Goal: Browse casually: Explore the website without a specific task or goal

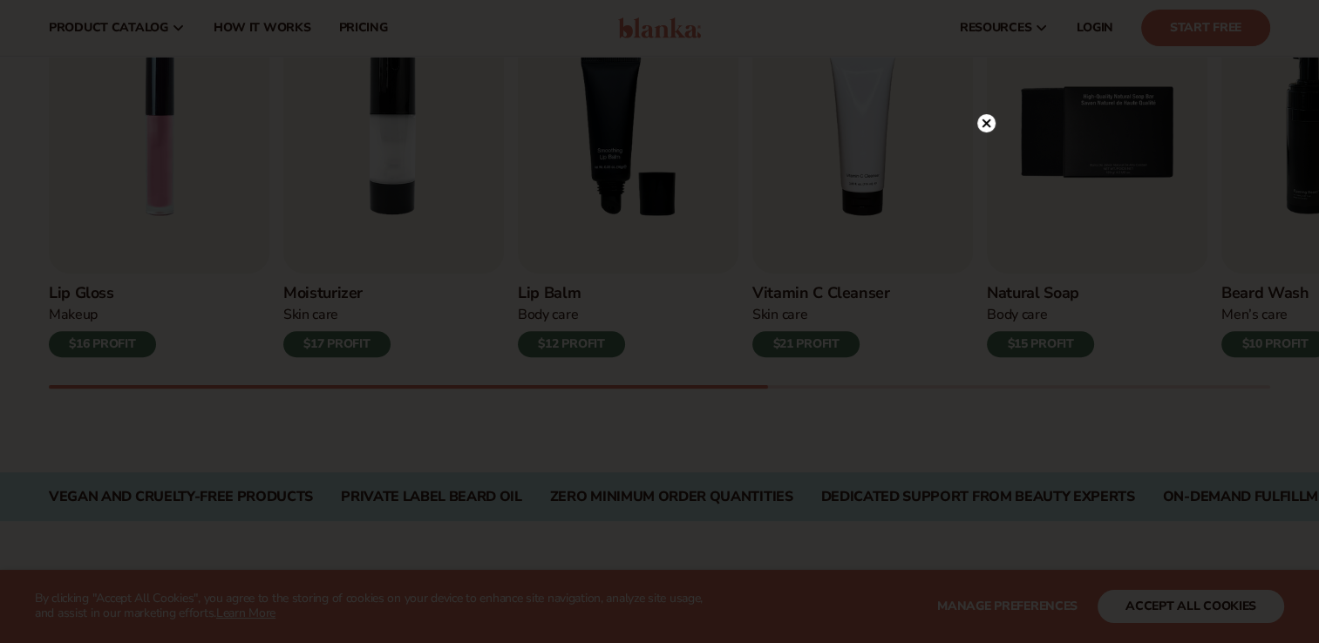
scroll to position [539, 0]
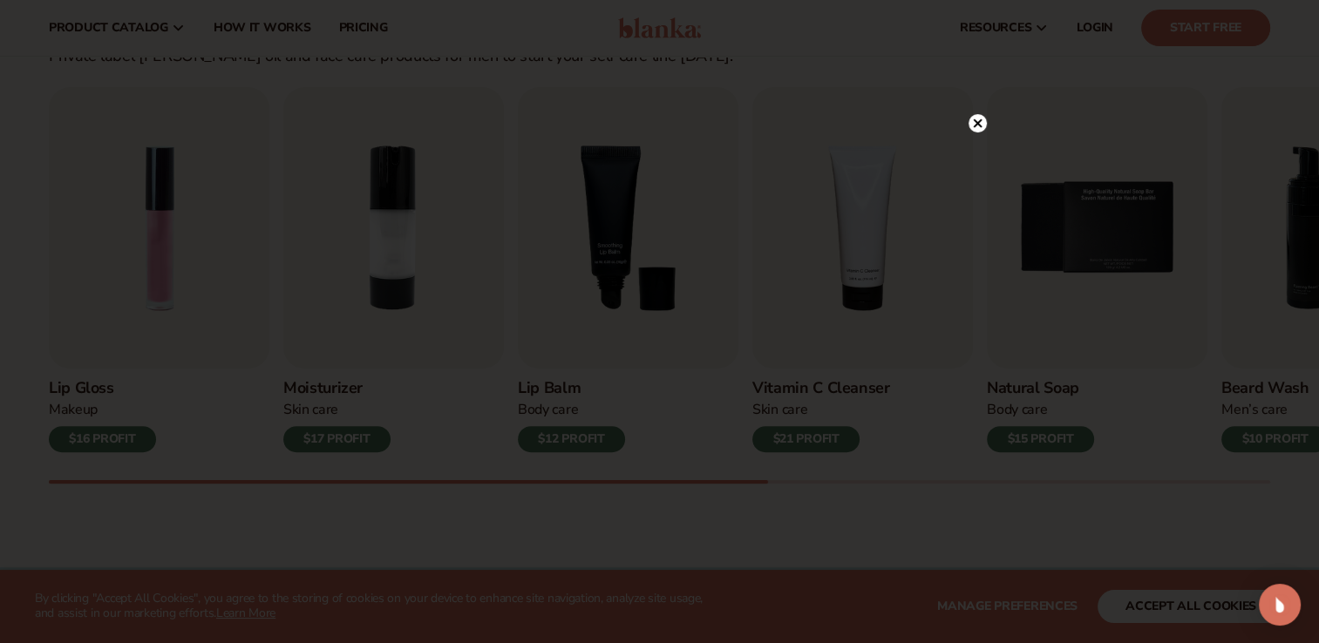
click at [977, 121] on icon at bounding box center [977, 123] width 9 height 9
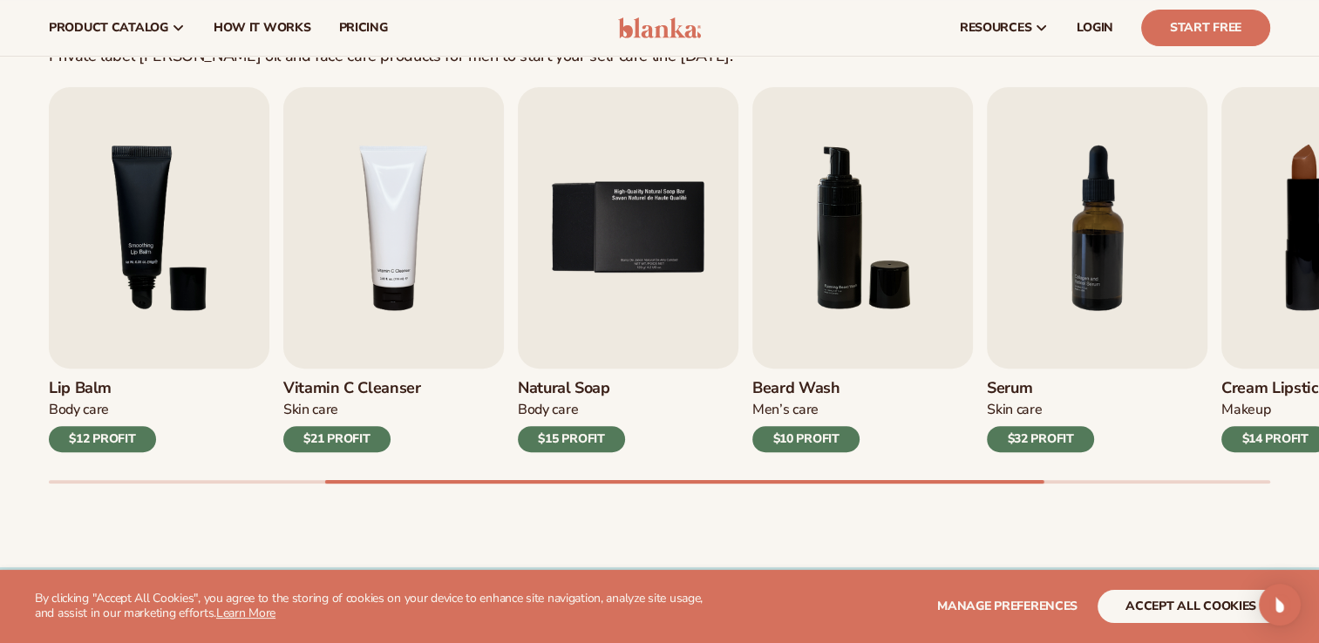
click at [624, 378] on div "Natural Soap Body Care $15 PROFIT" at bounding box center [628, 411] width 221 height 84
click at [565, 405] on div "Body Care" at bounding box center [571, 410] width 107 height 18
click at [638, 237] on img "5 / 9" at bounding box center [628, 228] width 221 height 282
click at [586, 437] on div "$15 PROFIT" at bounding box center [571, 439] width 107 height 26
click at [1155, 612] on button "accept all cookies" at bounding box center [1191, 606] width 187 height 33
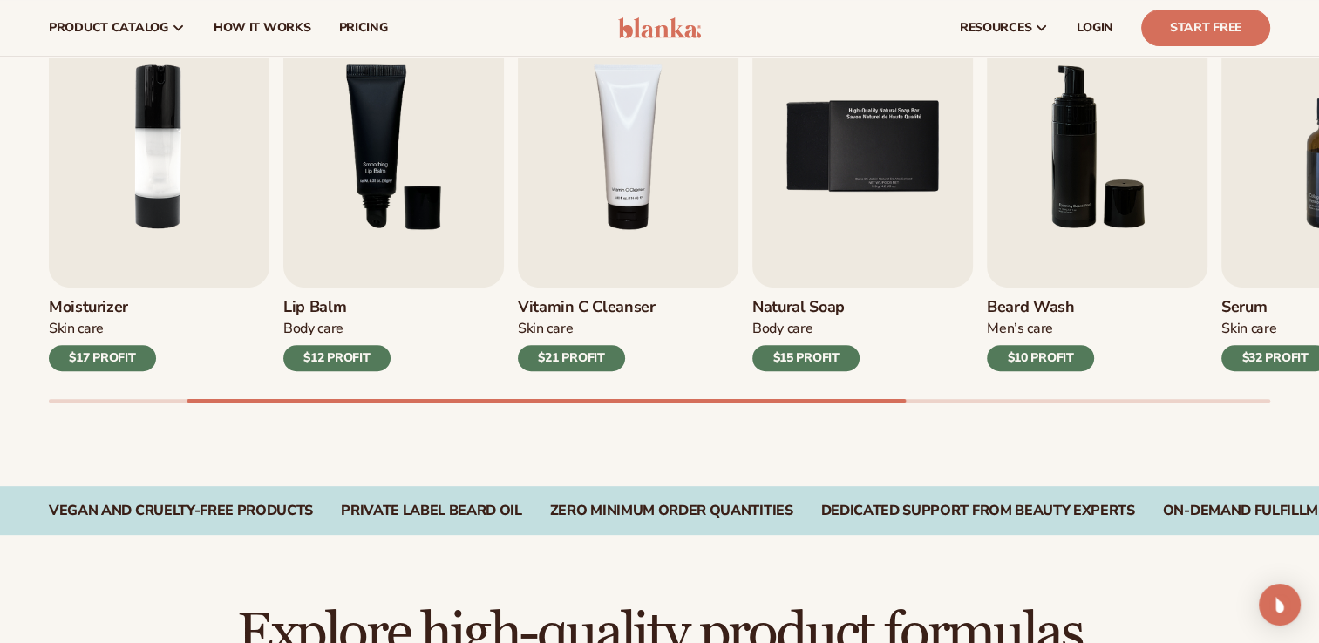
scroll to position [508, 0]
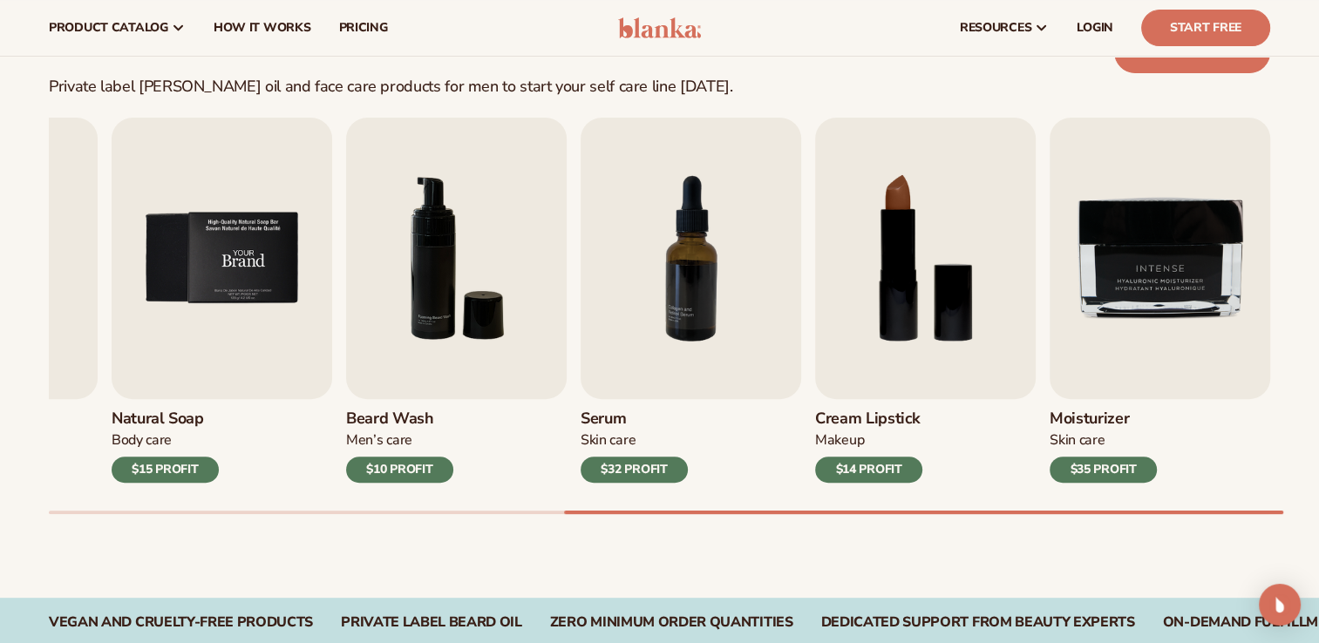
click at [211, 356] on img "5 / 9" at bounding box center [222, 259] width 221 height 282
click at [169, 421] on h3 "Natural Soap" at bounding box center [165, 419] width 107 height 19
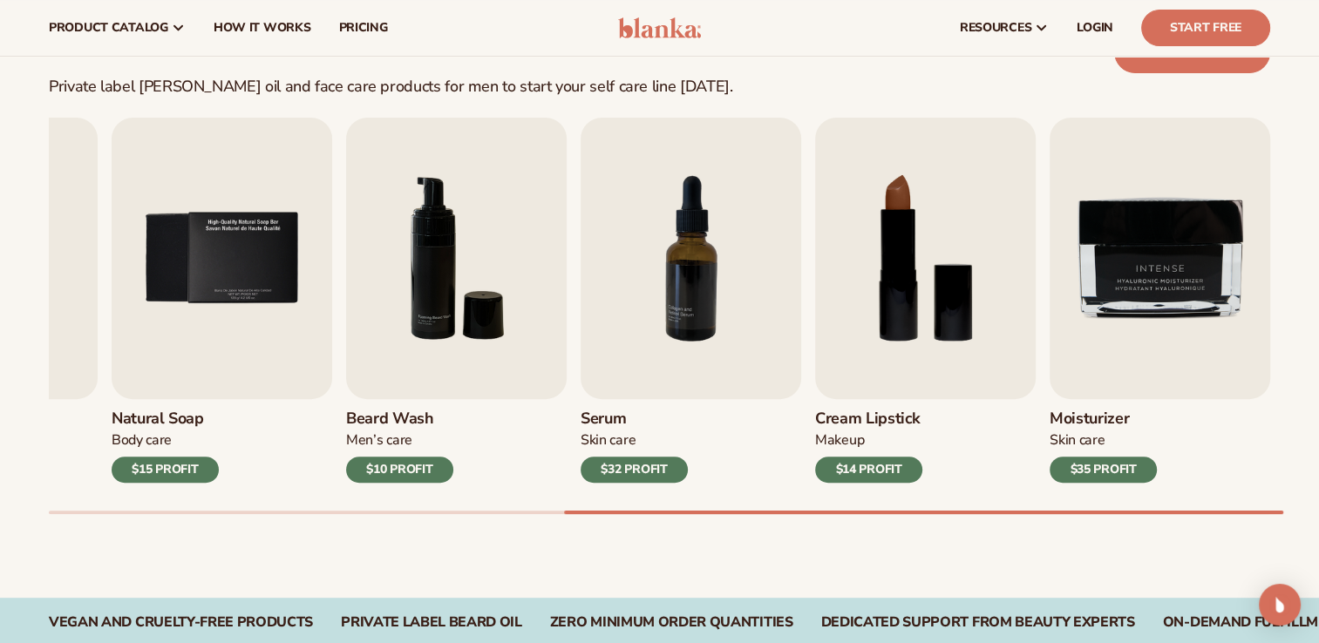
click at [169, 421] on h3 "Natural Soap" at bounding box center [165, 419] width 107 height 19
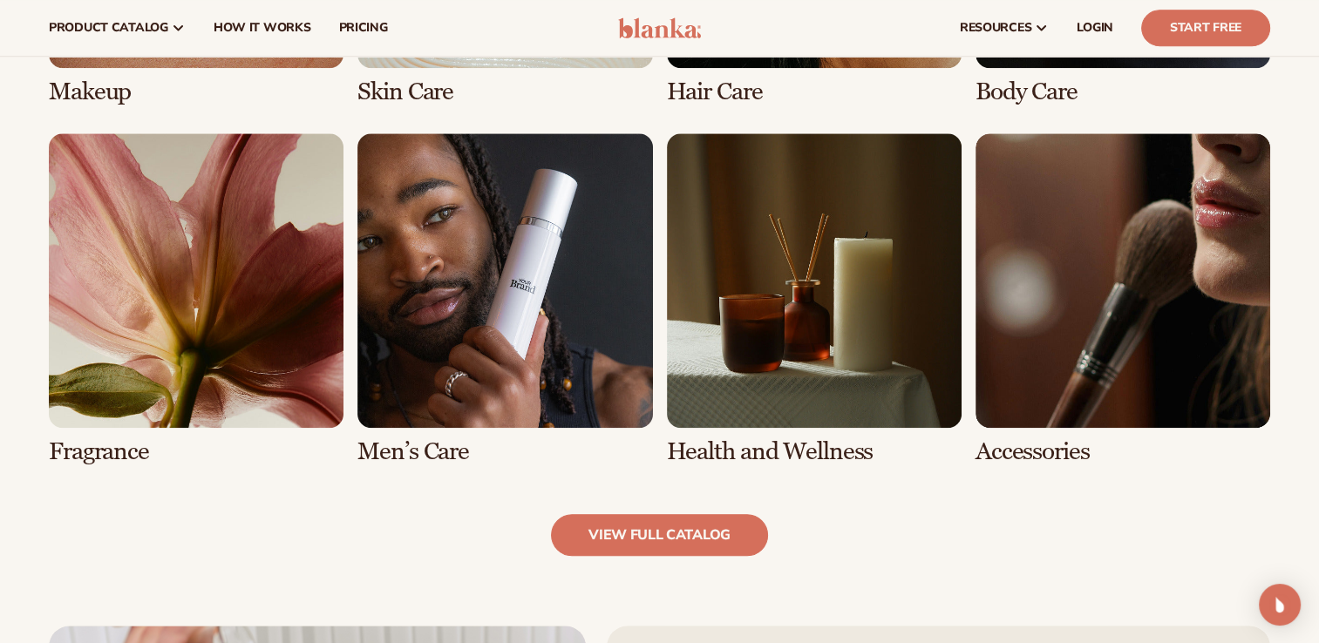
scroll to position [1562, 0]
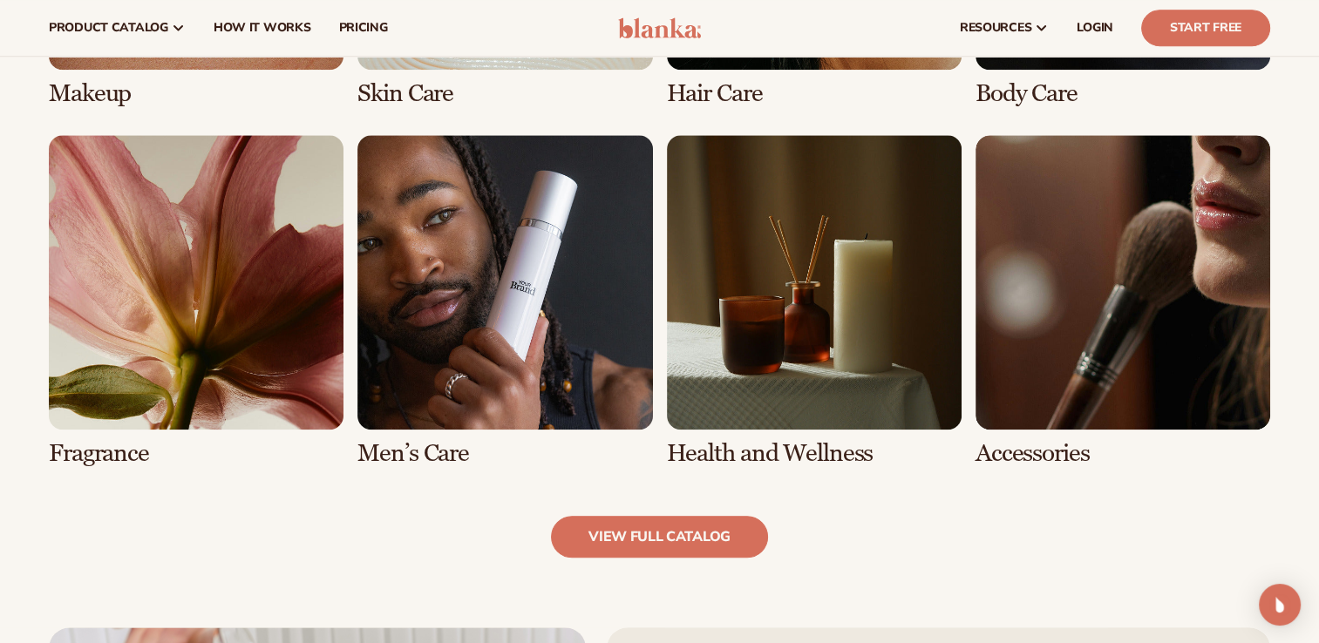
click at [523, 290] on link "6 / 8" at bounding box center [504, 301] width 295 height 332
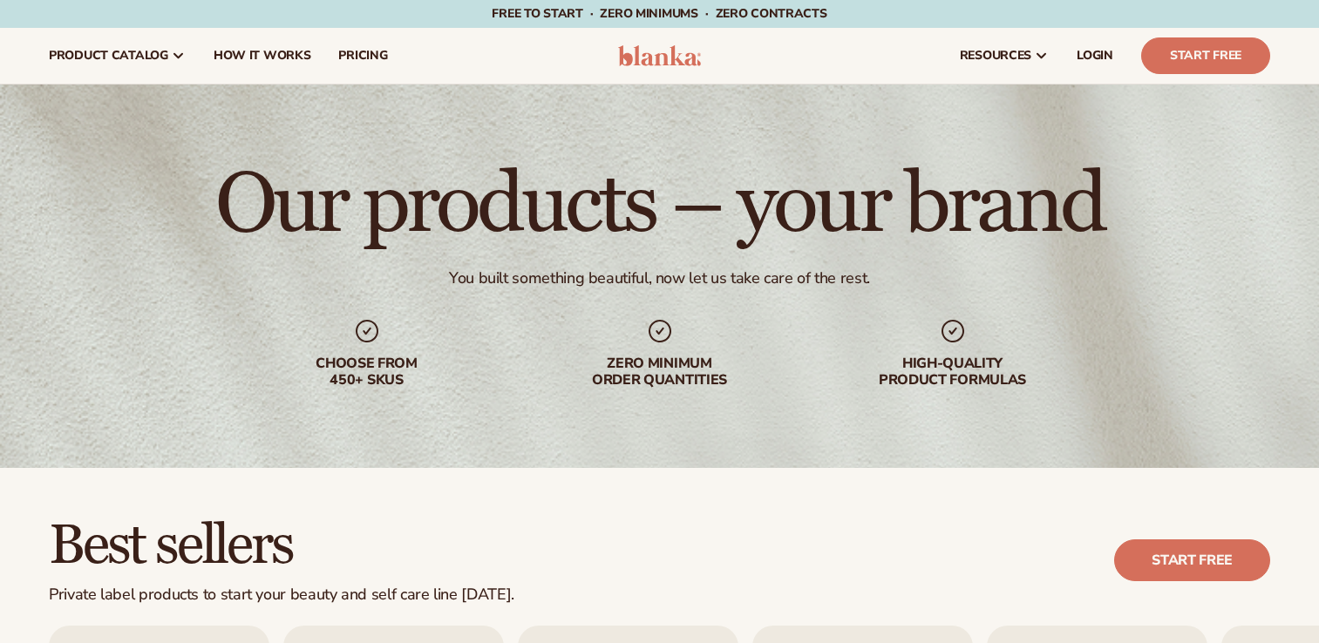
scroll to position [530, 0]
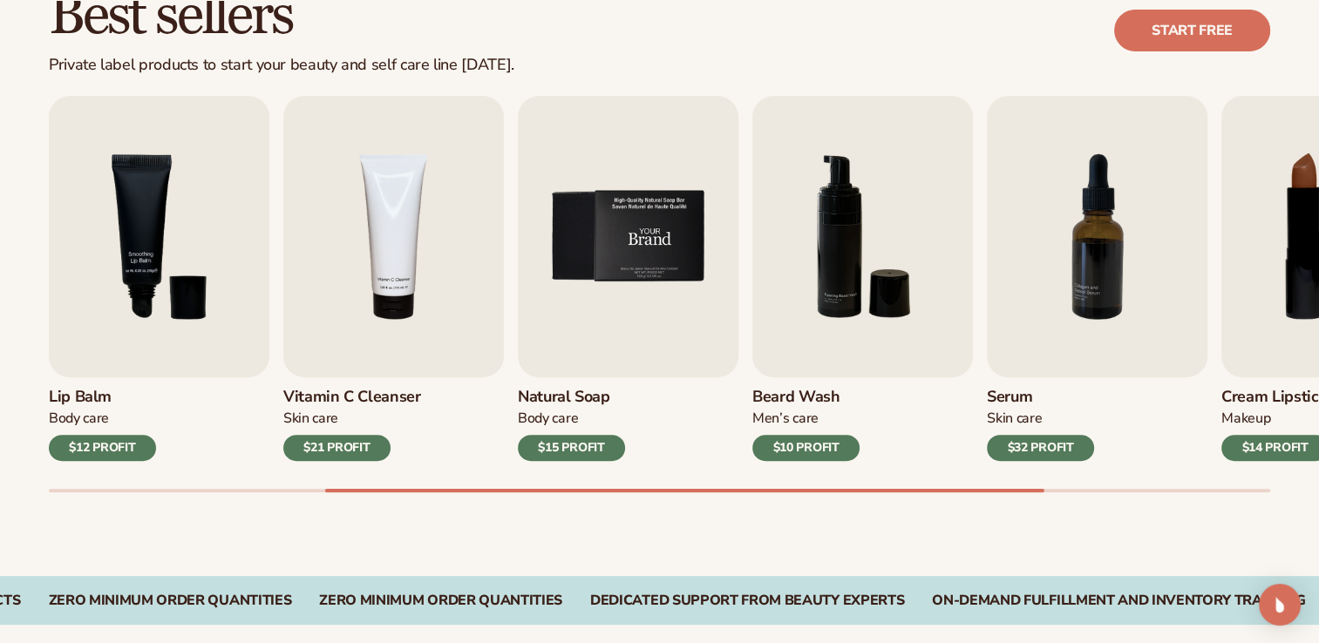
click at [621, 345] on img "5 / 9" at bounding box center [628, 237] width 221 height 282
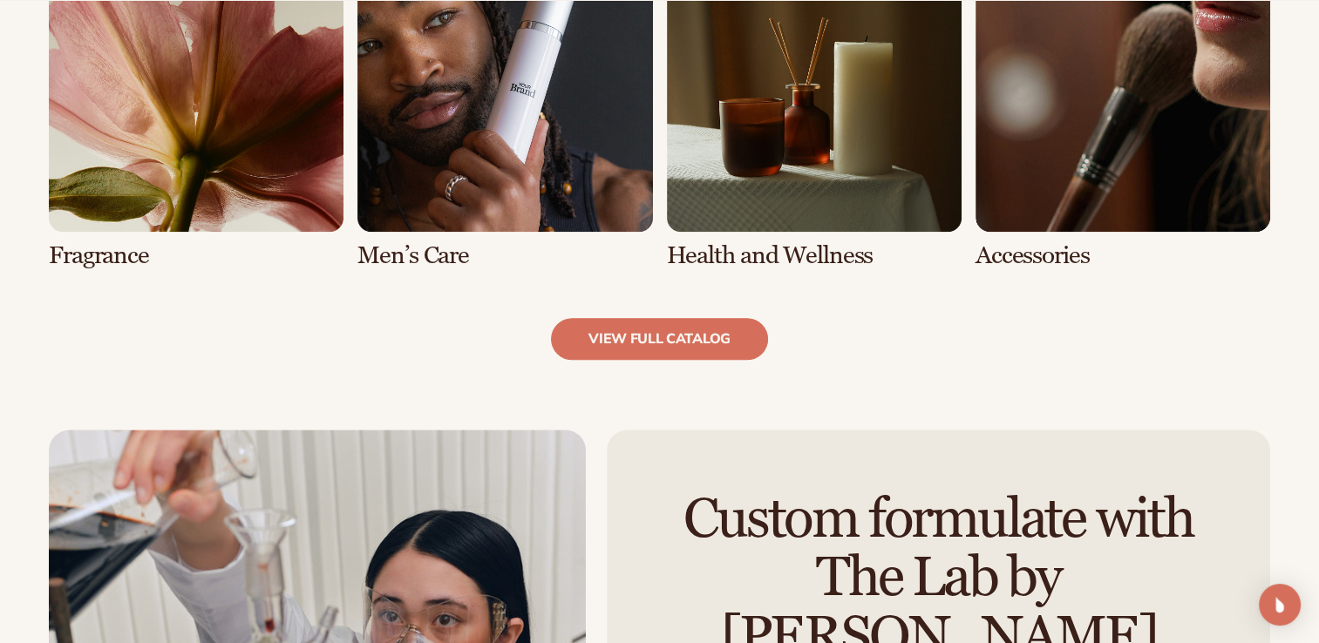
scroll to position [1751, 0]
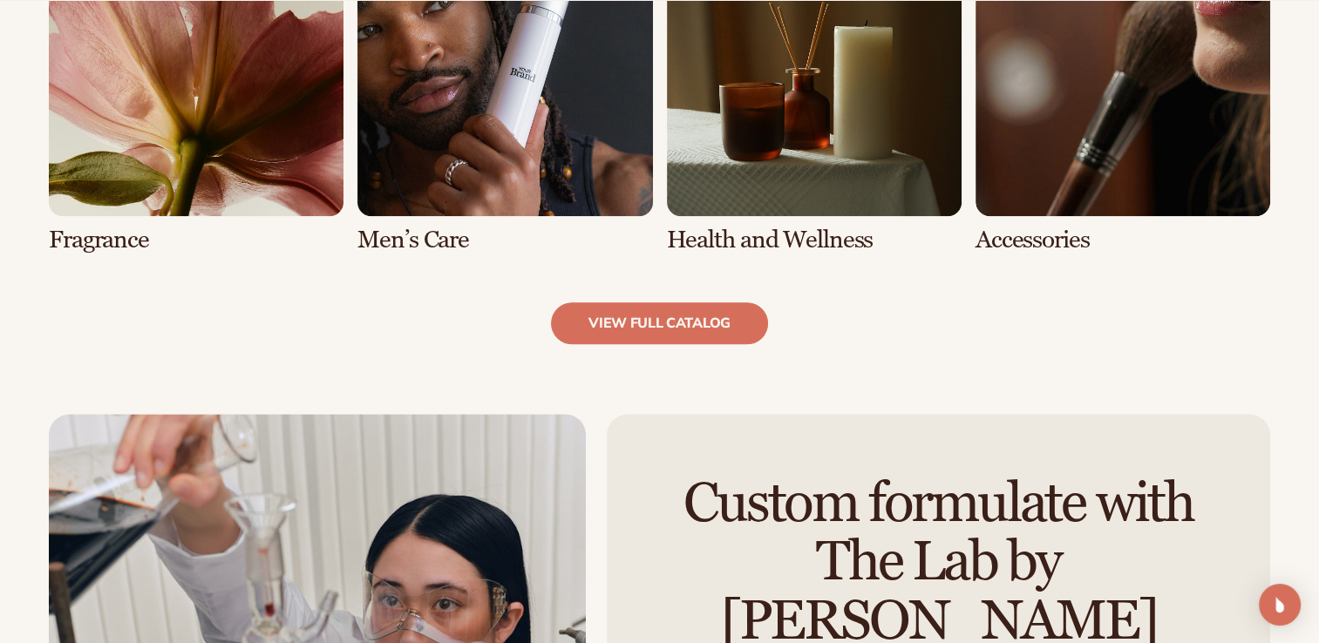
click at [491, 193] on link "6 / 8" at bounding box center [504, 88] width 295 height 332
